Goal: Use online tool/utility: Utilize a website feature to perform a specific function

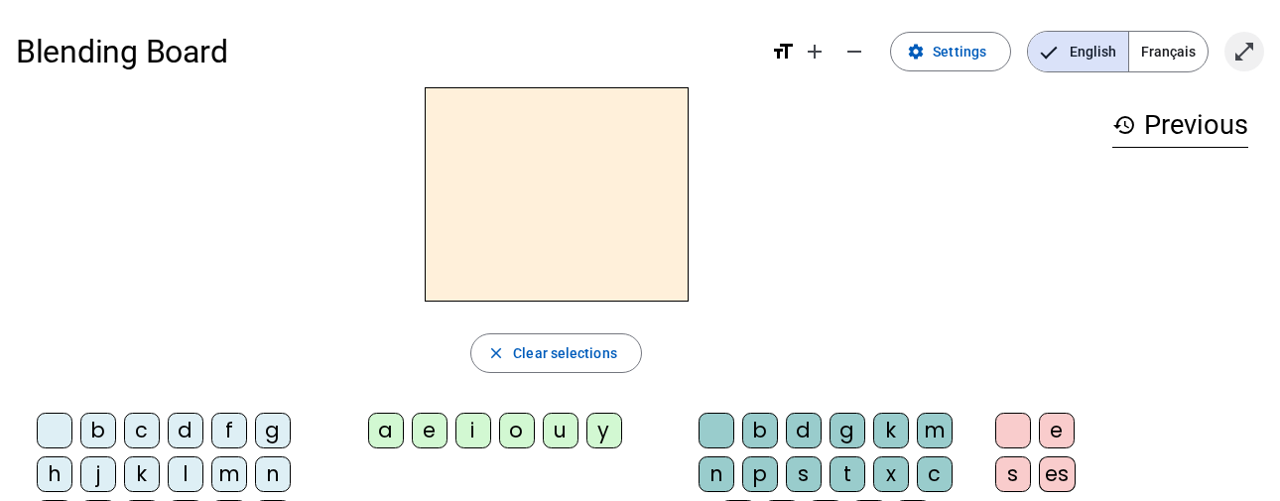
click at [1251, 54] on mat-icon "open_in_full" at bounding box center [1245, 52] width 24 height 24
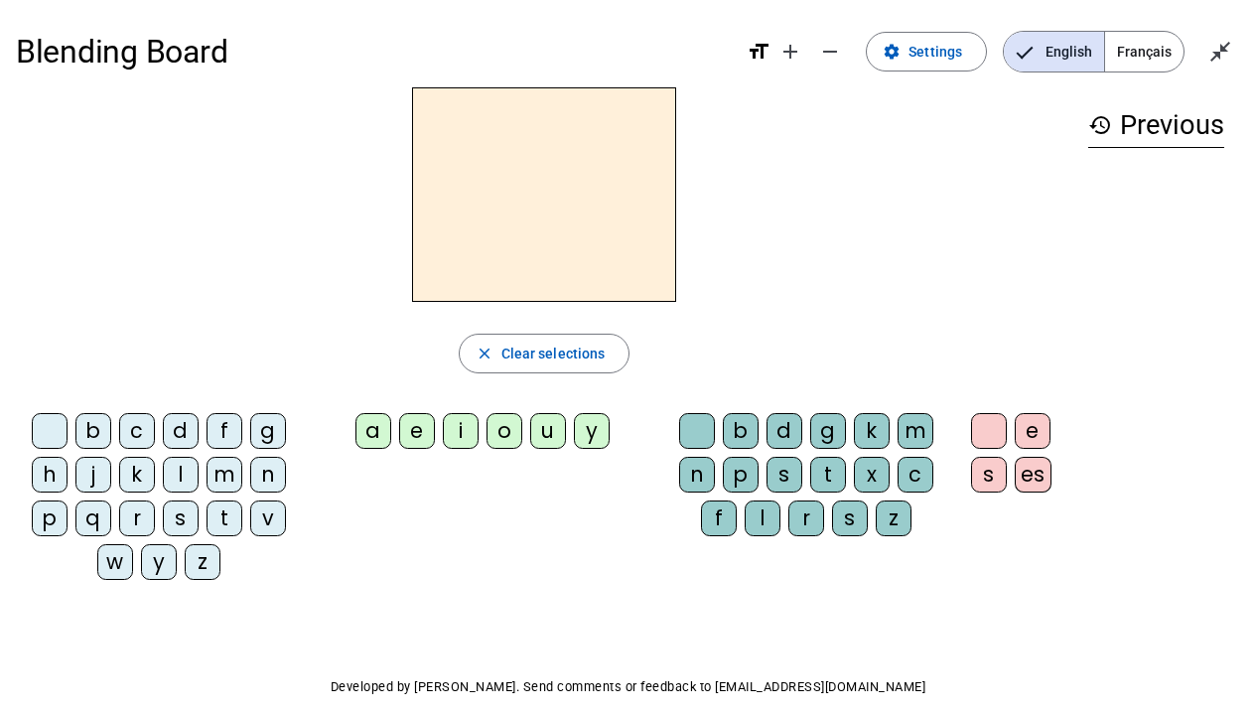
click at [89, 500] on div "q" at bounding box center [93, 518] width 36 height 36
click at [546, 436] on div "u" at bounding box center [548, 431] width 36 height 36
click at [460, 420] on div "i" at bounding box center [461, 431] width 36 height 36
click at [536, 427] on div "u" at bounding box center [548, 431] width 36 height 36
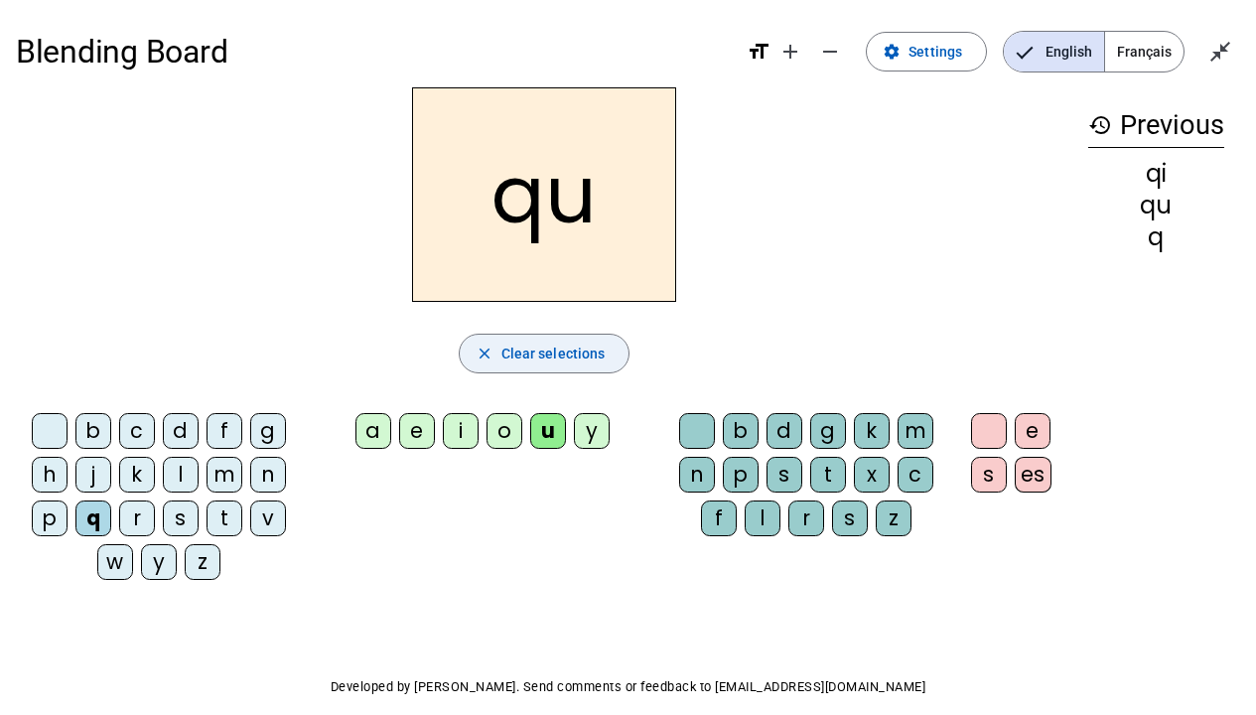
click at [562, 355] on span "Clear selections" at bounding box center [553, 353] width 104 height 24
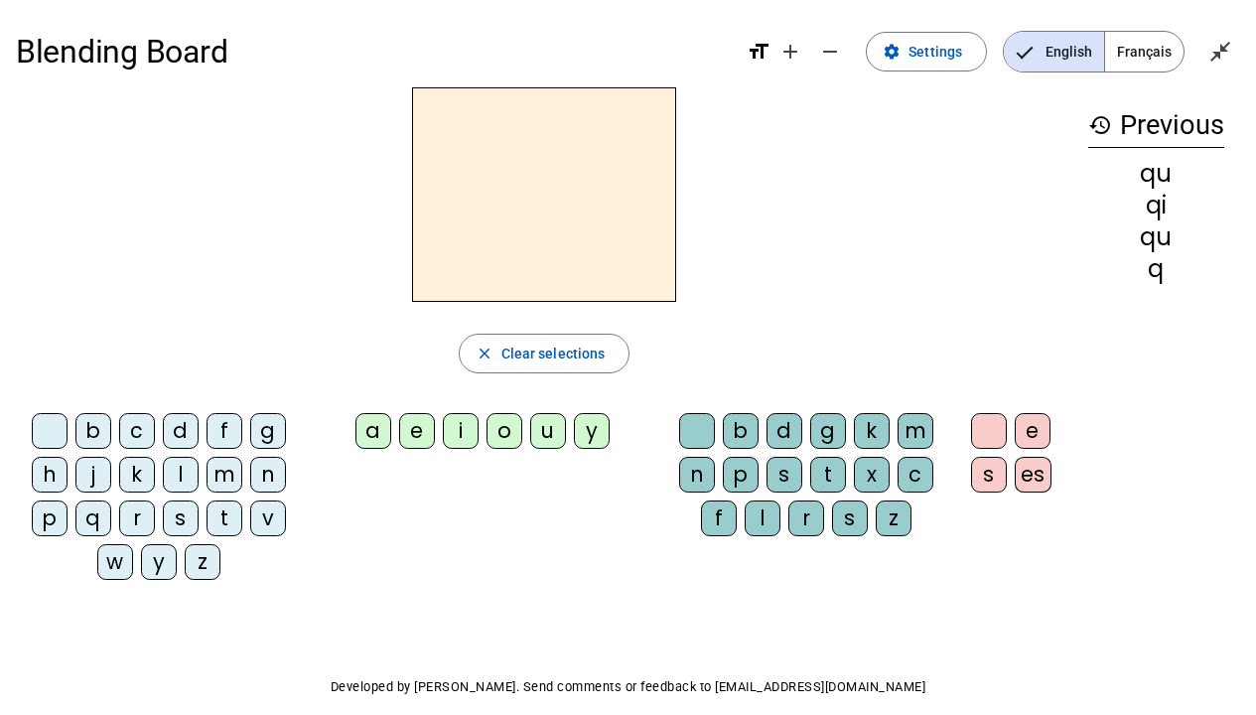
click at [184, 500] on div "s" at bounding box center [181, 518] width 36 height 36
click at [469, 419] on div "i" at bounding box center [461, 431] width 36 height 36
click at [265, 469] on div "n" at bounding box center [268, 475] width 36 height 36
click at [422, 428] on div "e" at bounding box center [417, 431] width 36 height 36
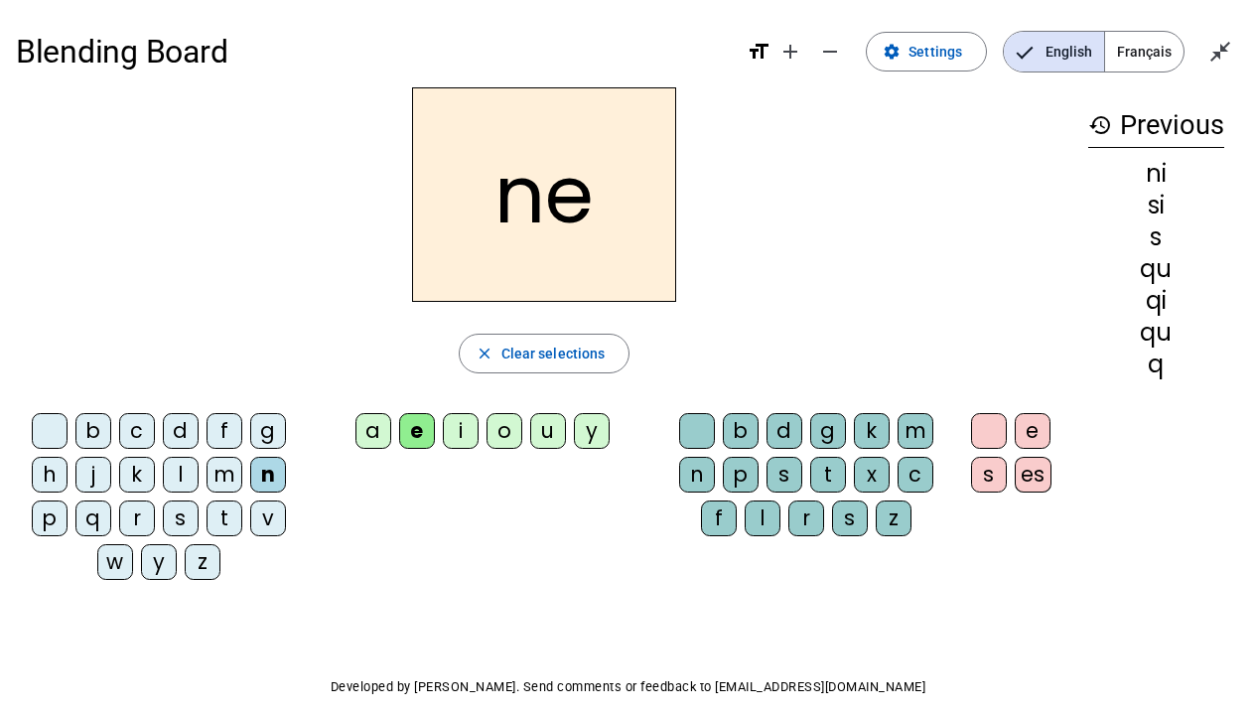
click at [180, 500] on div "s" at bounding box center [181, 518] width 36 height 36
click at [215, 500] on div "t" at bounding box center [224, 518] width 36 height 36
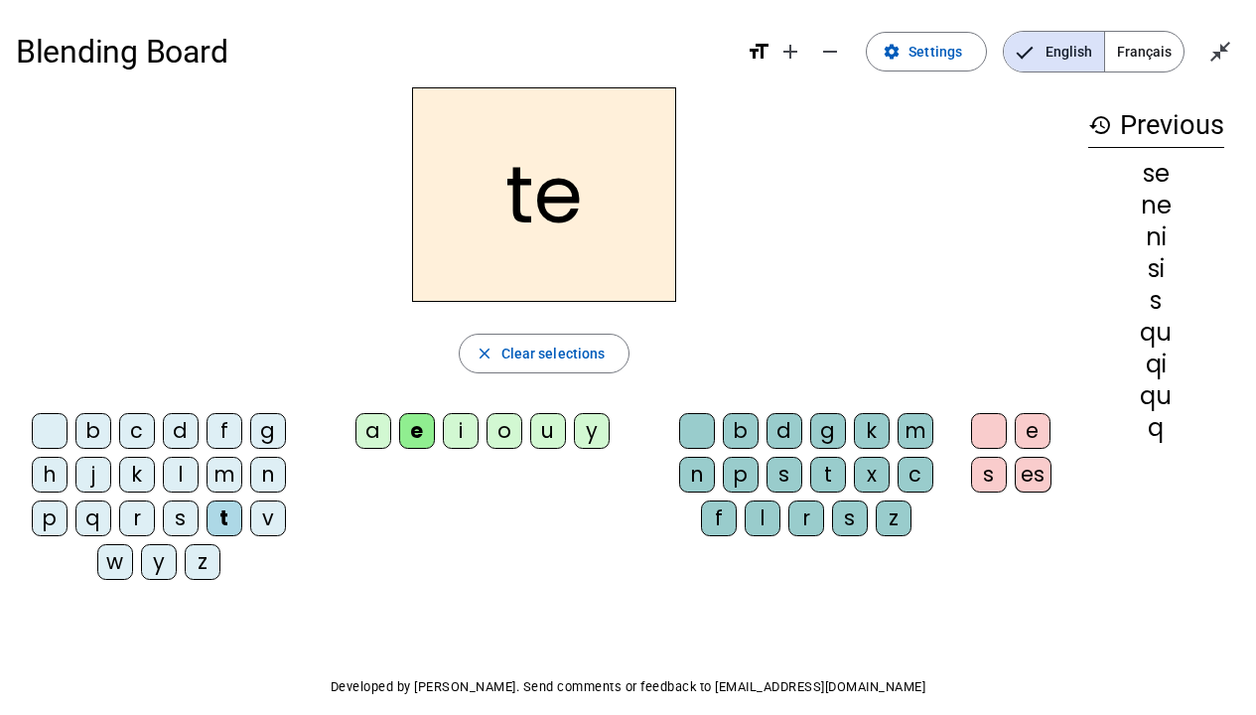
click at [177, 431] on div "d" at bounding box center [181, 431] width 36 height 36
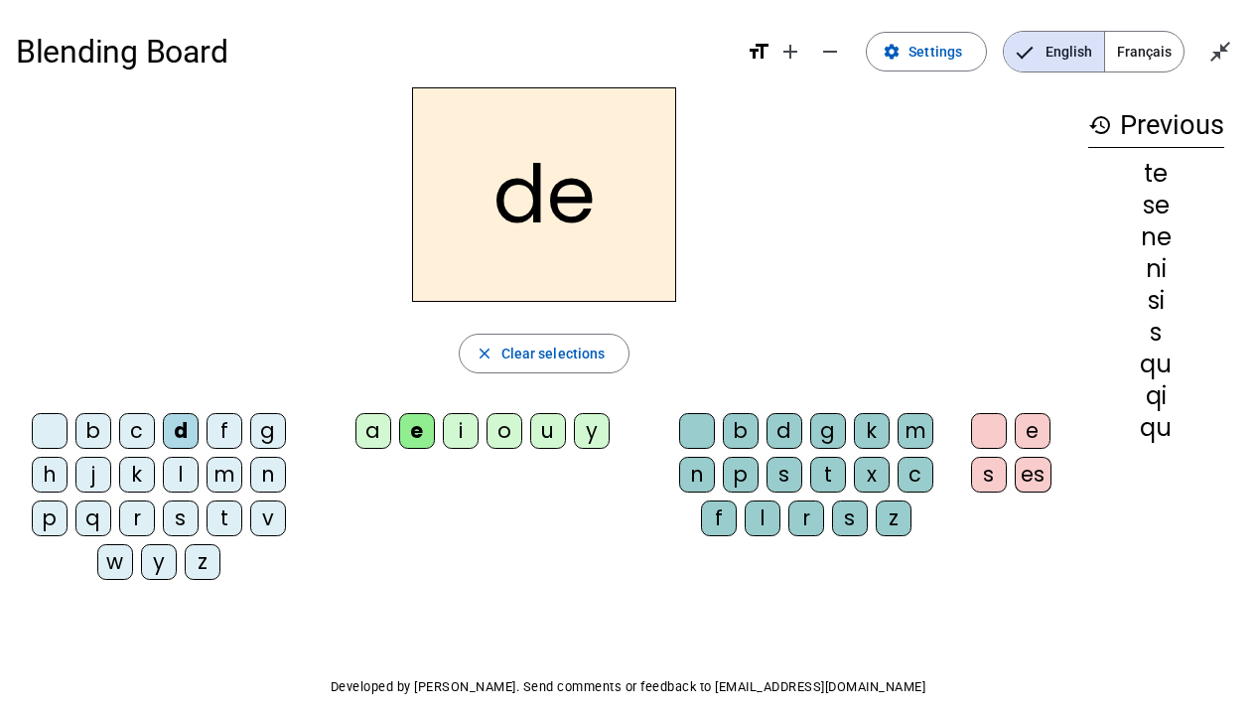
click at [546, 425] on div "u" at bounding box center [548, 431] width 36 height 36
click at [181, 500] on div "s" at bounding box center [181, 518] width 36 height 36
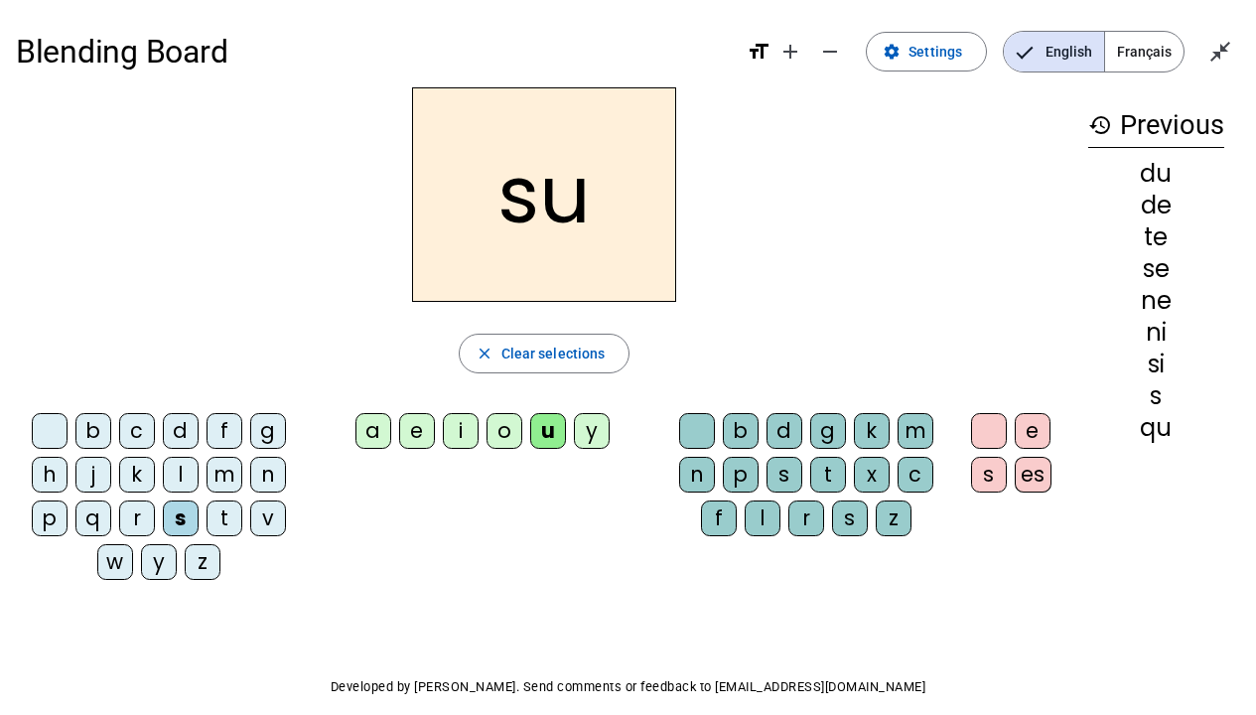
click at [174, 467] on div "l" at bounding box center [181, 475] width 36 height 36
click at [217, 500] on div "t" at bounding box center [224, 518] width 36 height 36
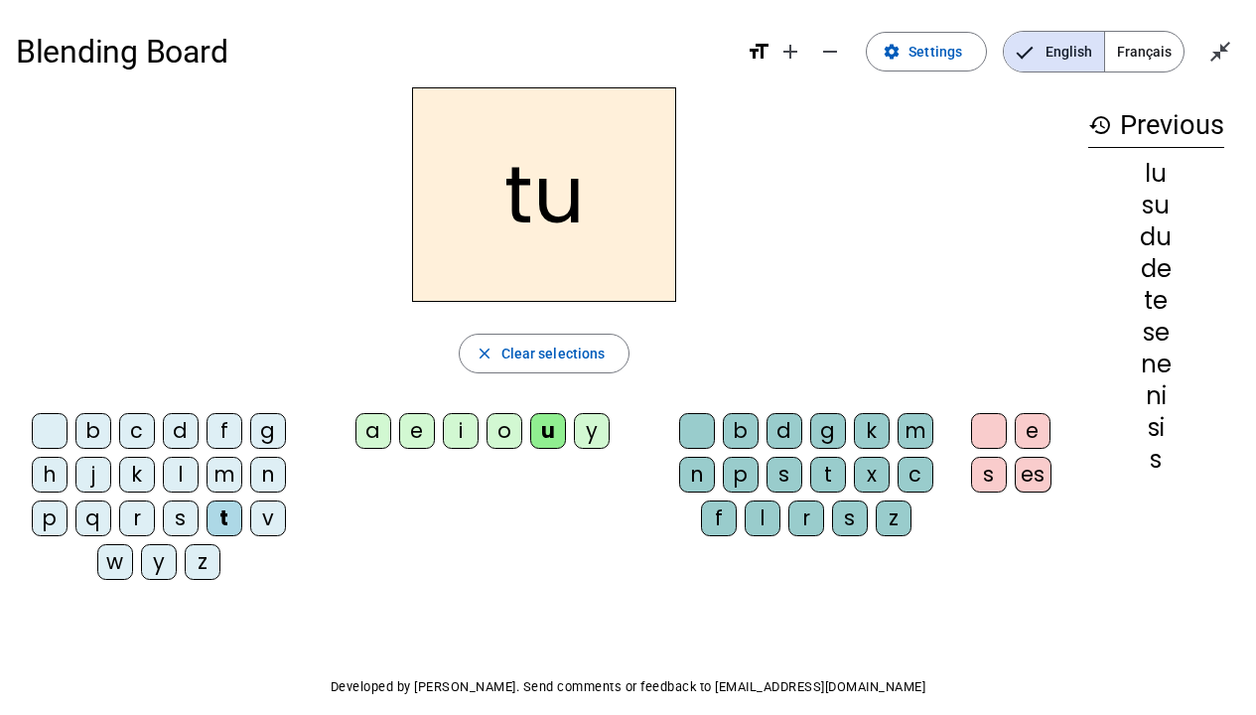
click at [374, 427] on div "a" at bounding box center [373, 431] width 36 height 36
click at [178, 500] on div "s" at bounding box center [181, 518] width 36 height 36
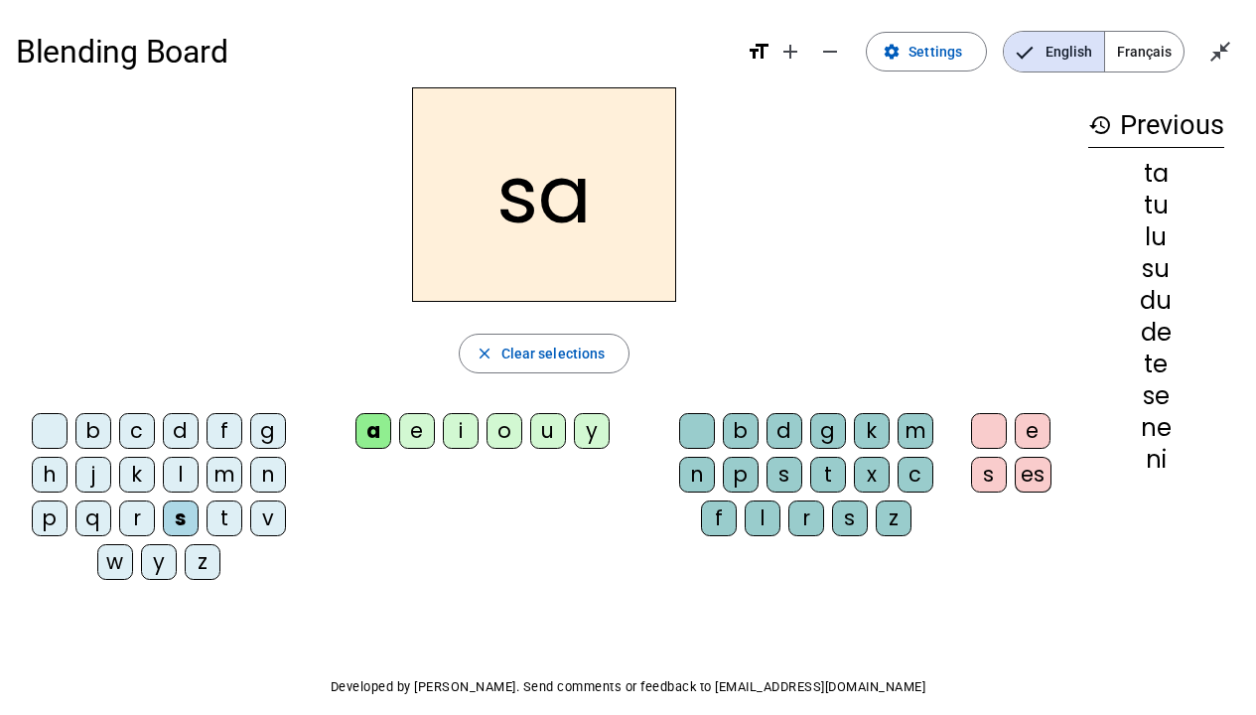
click at [226, 471] on div "m" at bounding box center [224, 475] width 36 height 36
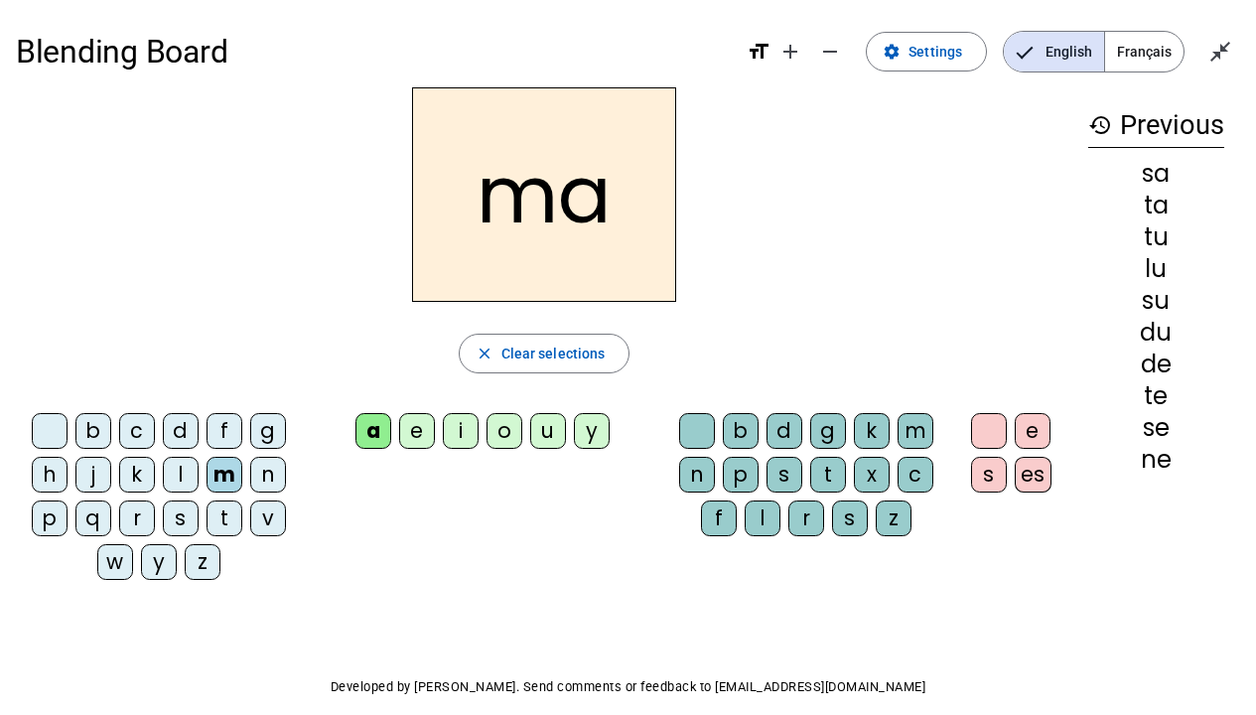
click at [406, 426] on div "e" at bounding box center [417, 431] width 36 height 36
click at [190, 426] on div "d" at bounding box center [181, 431] width 36 height 36
